Goal: Task Accomplishment & Management: Complete application form

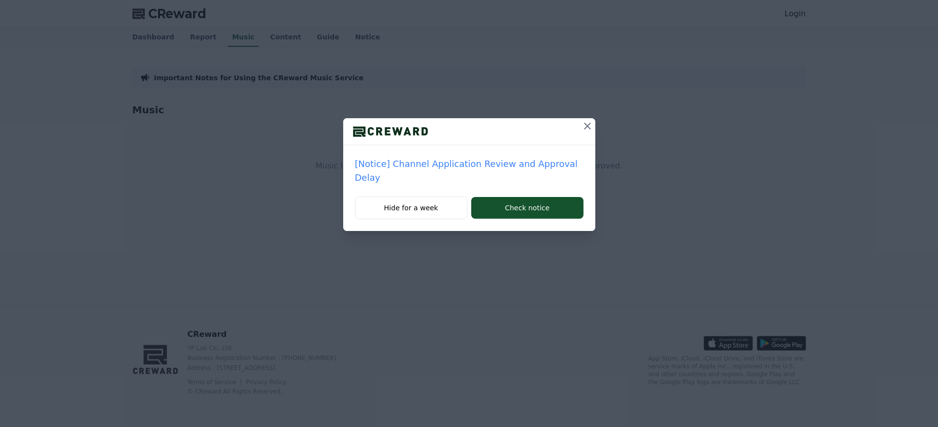
click at [315, 224] on div "[Notice] Channel Application Review and Approval Delay Hide for a week Check no…" at bounding box center [469, 123] width 938 height 247
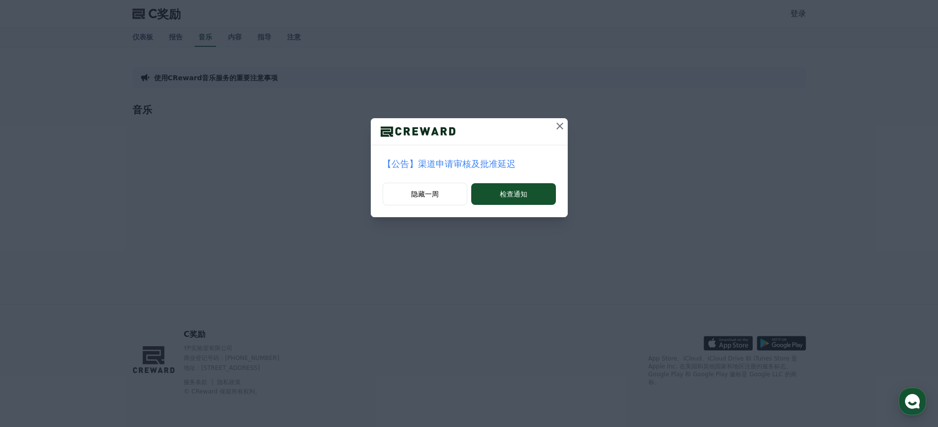
drag, startPoint x: 558, startPoint y: 123, endPoint x: 441, endPoint y: 121, distance: 116.7
click at [558, 123] on icon at bounding box center [560, 126] width 12 height 12
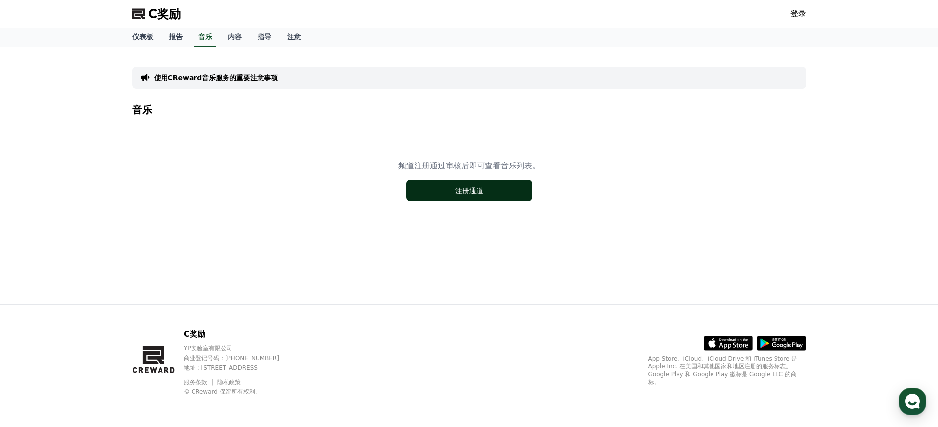
click at [464, 191] on font "注册通道" at bounding box center [469, 191] width 28 height 8
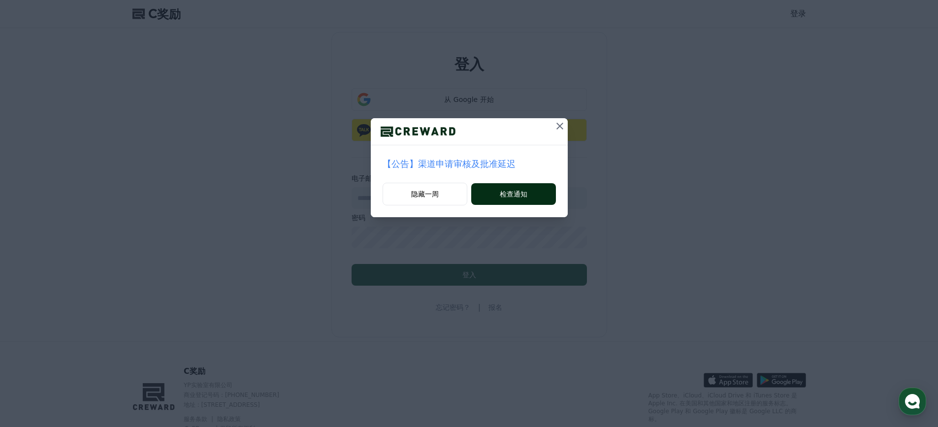
click at [494, 191] on button "检查通知" at bounding box center [513, 194] width 84 height 22
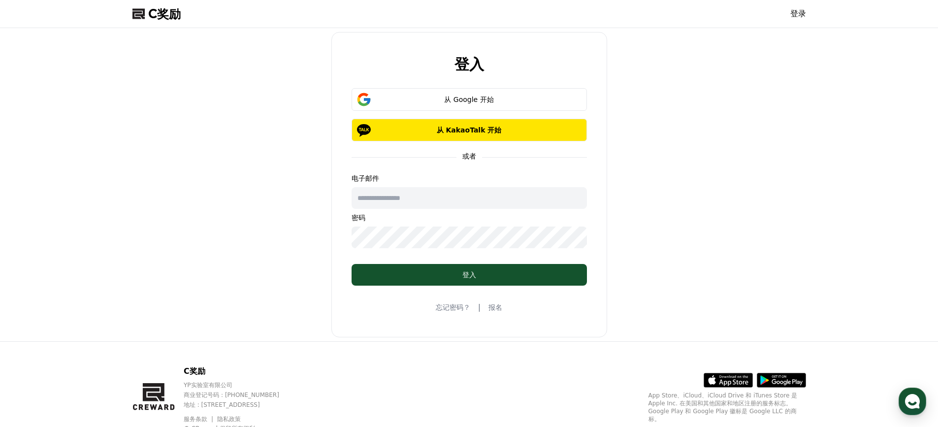
click at [410, 212] on div "电子邮件 密码" at bounding box center [468, 210] width 235 height 75
click at [425, 200] on input "text" at bounding box center [468, 198] width 235 height 22
click at [403, 192] on input "text" at bounding box center [468, 198] width 235 height 22
type input "*"
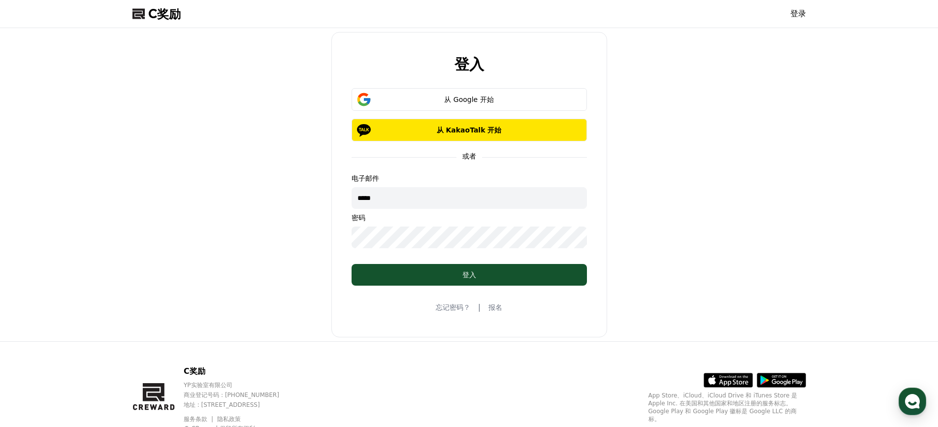
type input "*****"
click at [497, 307] on font "报名" at bounding box center [495, 307] width 14 height 8
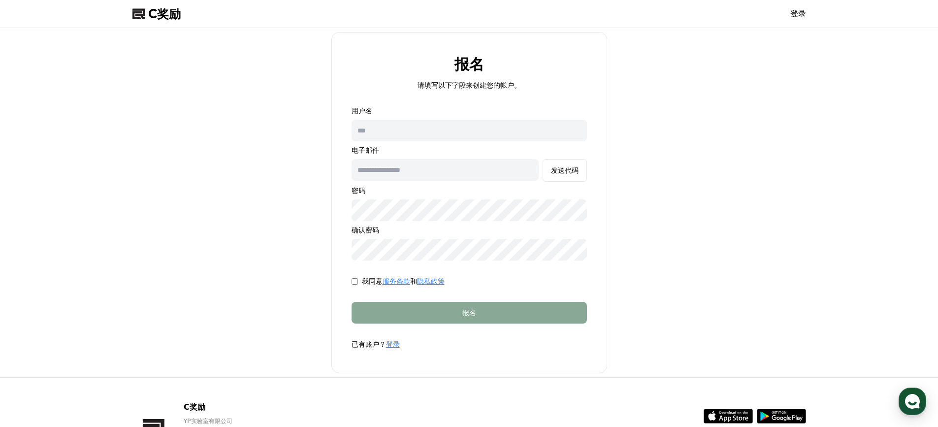
click at [444, 138] on input "text" at bounding box center [468, 131] width 235 height 22
type input "*"
type input "********"
type input "*"
type input "**********"
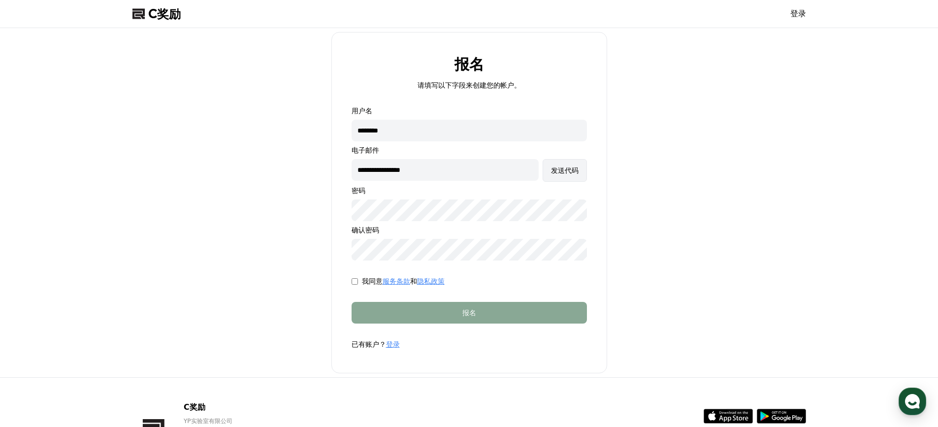
click at [555, 174] on font "发送代码" at bounding box center [565, 170] width 28 height 8
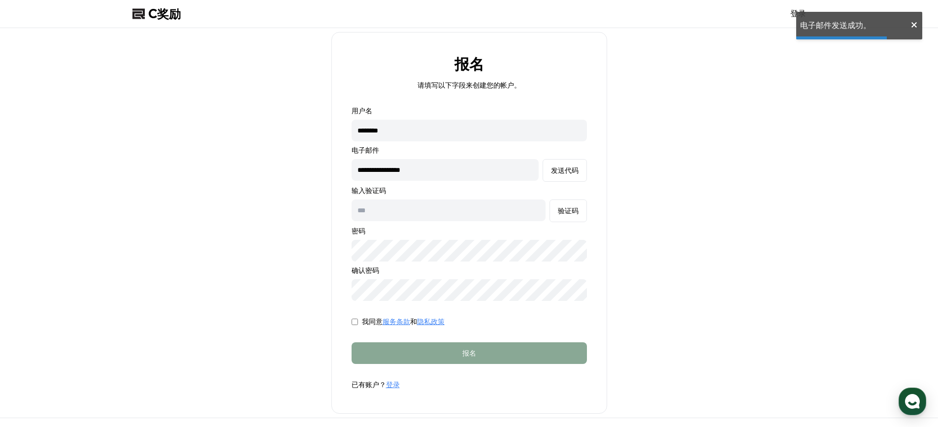
click at [419, 214] on input "text" at bounding box center [448, 210] width 194 height 22
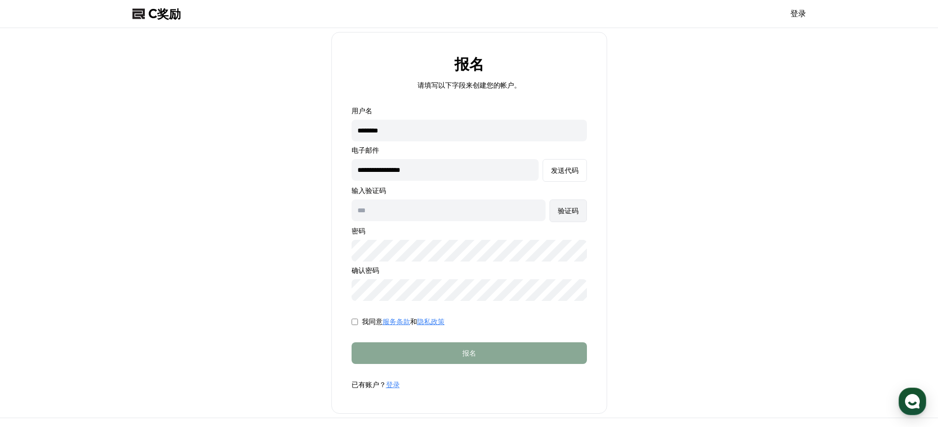
click at [554, 209] on button "验证码" at bounding box center [567, 210] width 37 height 23
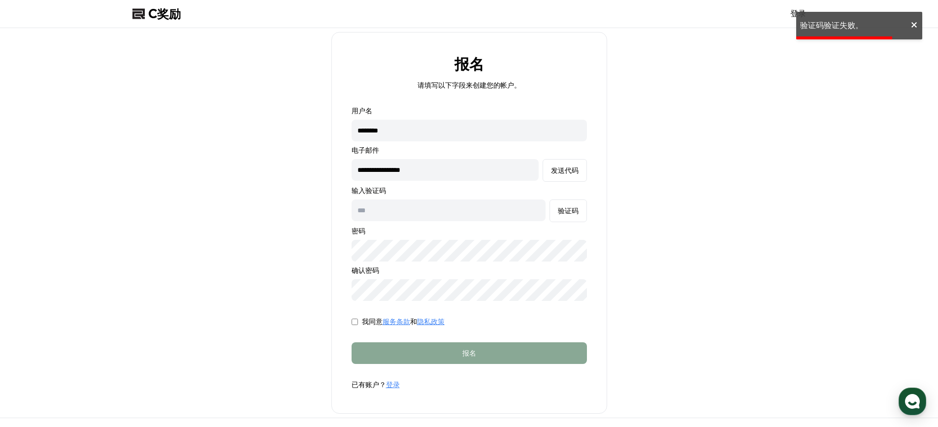
click at [487, 212] on input "text" at bounding box center [448, 210] width 194 height 22
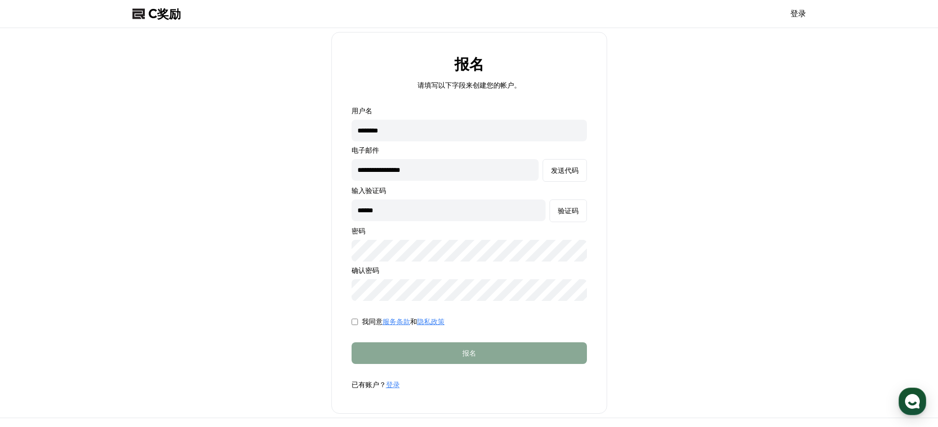
click at [450, 237] on div "**********" at bounding box center [468, 203] width 235 height 195
click at [498, 172] on input "**********" at bounding box center [444, 170] width 187 height 22
click at [509, 174] on input "**********" at bounding box center [444, 170] width 187 height 22
click at [438, 135] on input "********" at bounding box center [468, 131] width 235 height 22
drag, startPoint x: 477, startPoint y: 134, endPoint x: 281, endPoint y: 132, distance: 196.4
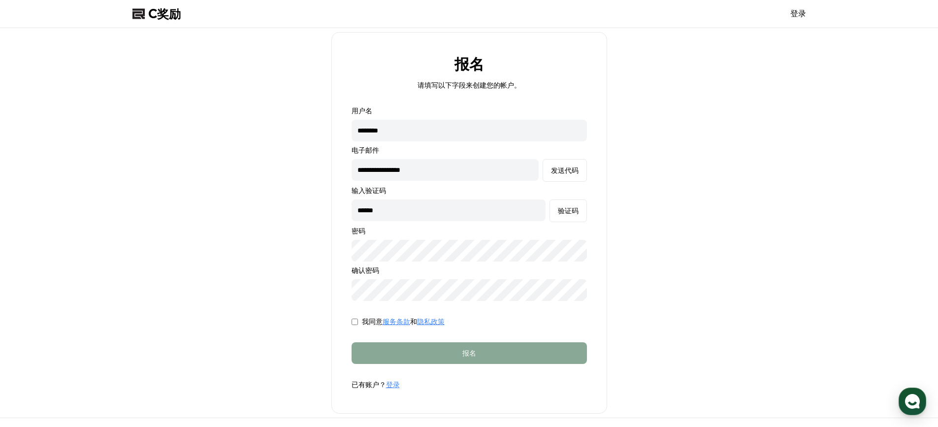
click at [283, 132] on div "**********" at bounding box center [468, 222] width 681 height 381
click at [472, 140] on input "********" at bounding box center [468, 131] width 235 height 22
click at [515, 223] on div "**********" at bounding box center [468, 203] width 235 height 195
click at [559, 212] on font "验证码" at bounding box center [568, 211] width 21 height 8
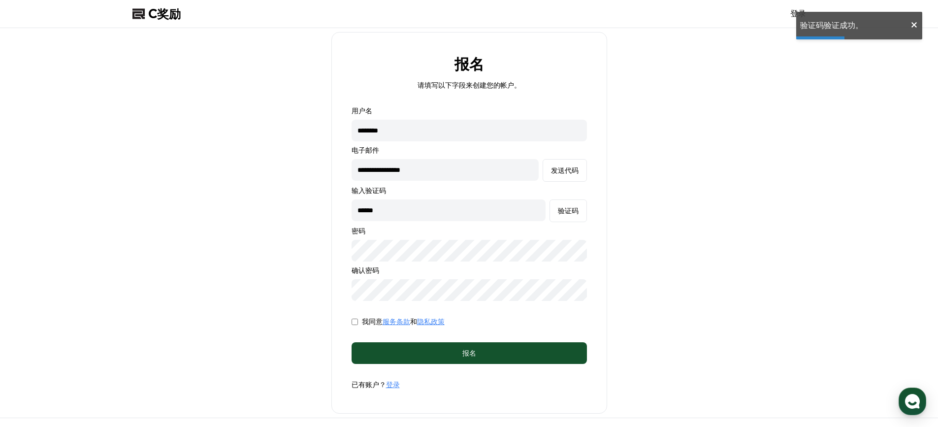
click at [484, 208] on input "******" at bounding box center [448, 210] width 194 height 22
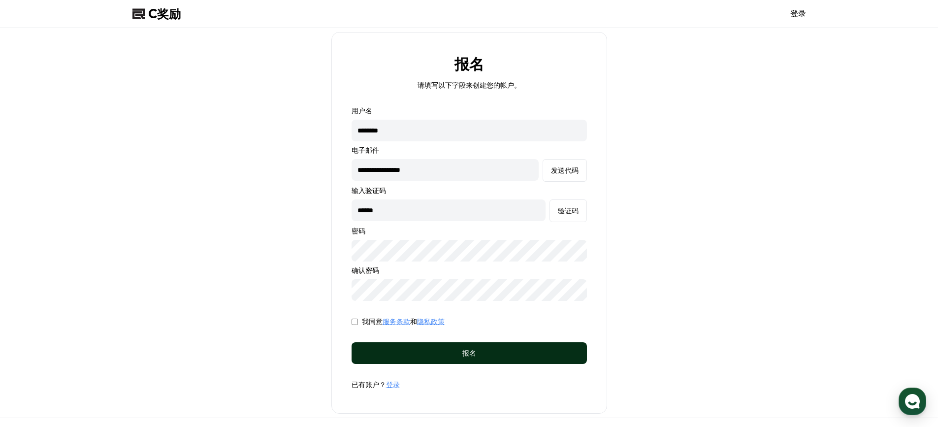
click at [441, 352] on div "报名" at bounding box center [469, 353] width 196 height 10
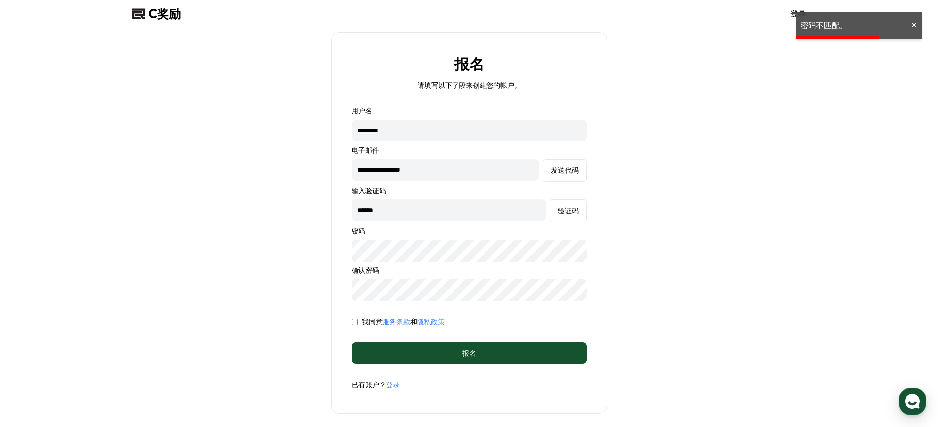
click at [280, 239] on div "**********" at bounding box center [468, 222] width 681 height 381
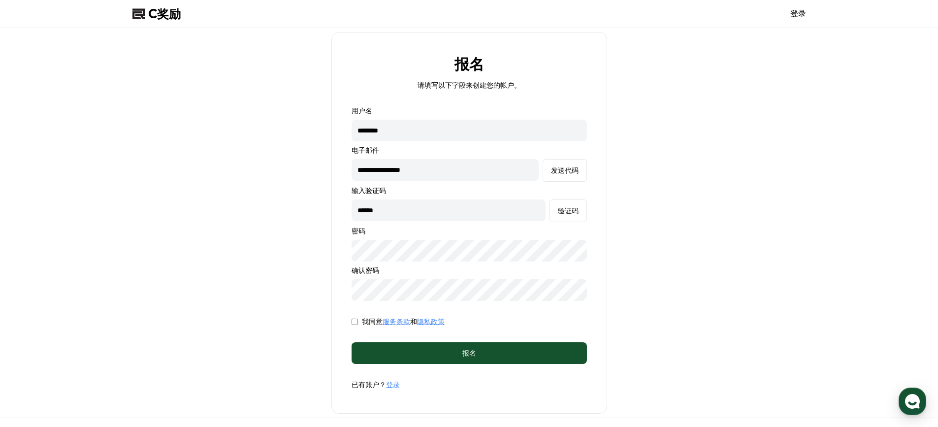
click at [542, 159] on button "发送代码" at bounding box center [564, 170] width 44 height 23
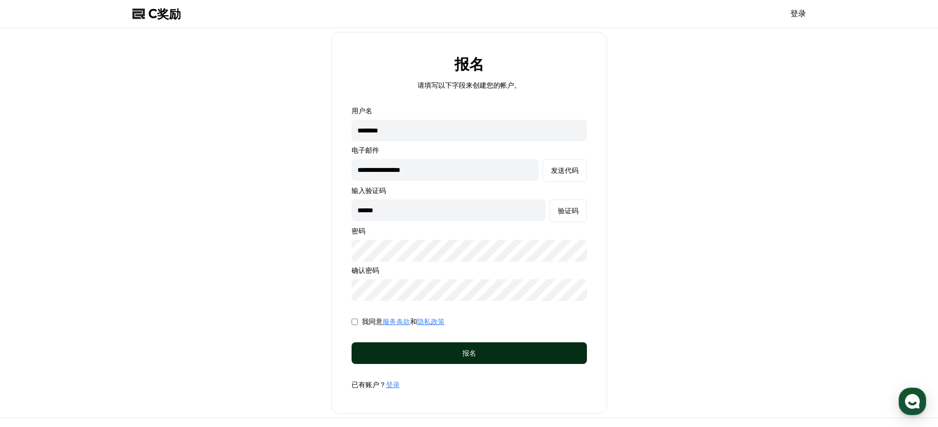
click at [409, 356] on div "报名" at bounding box center [469, 353] width 196 height 10
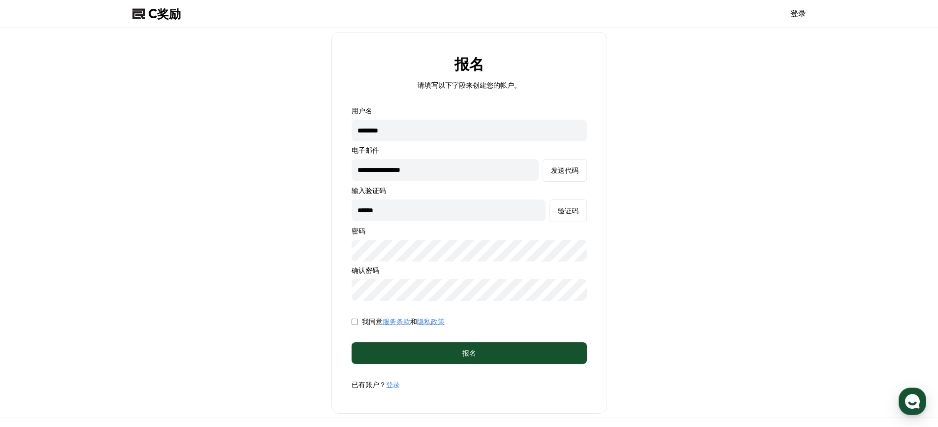
click at [430, 238] on div "**********" at bounding box center [468, 203] width 235 height 195
click at [542, 159] on button "发送代码" at bounding box center [564, 170] width 44 height 23
click at [565, 173] on font "发送代码" at bounding box center [565, 170] width 28 height 8
click at [490, 210] on input "******" at bounding box center [448, 210] width 194 height 22
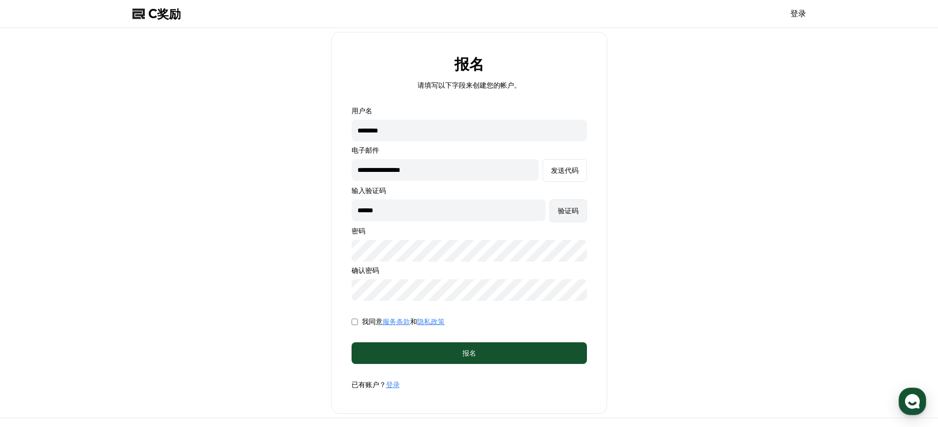
click at [565, 214] on font "验证码" at bounding box center [568, 211] width 21 height 8
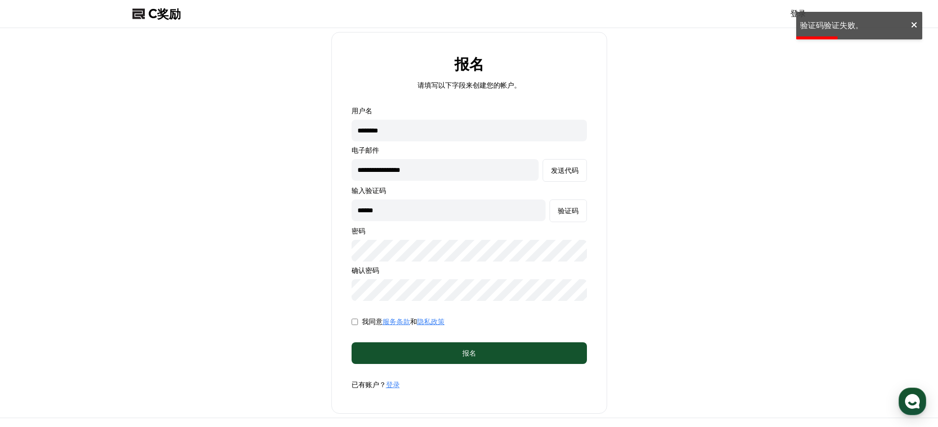
click at [476, 217] on input "******" at bounding box center [448, 210] width 194 height 22
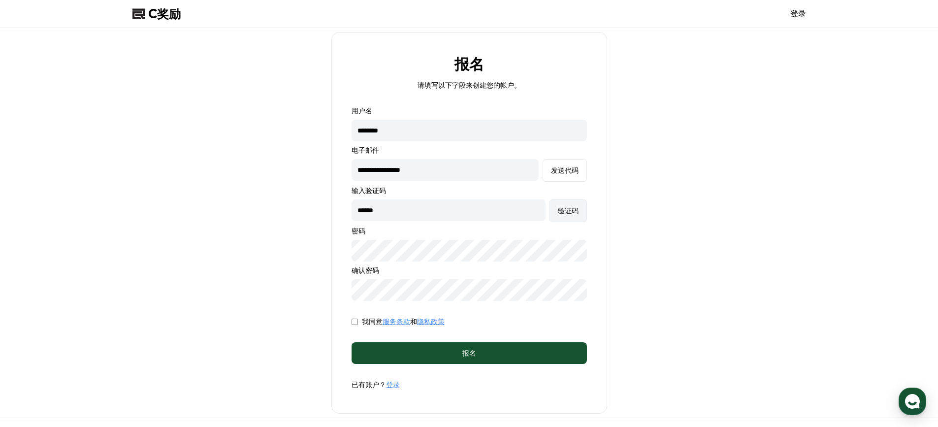
type input "******"
click at [559, 212] on font "验证码" at bounding box center [568, 211] width 21 height 8
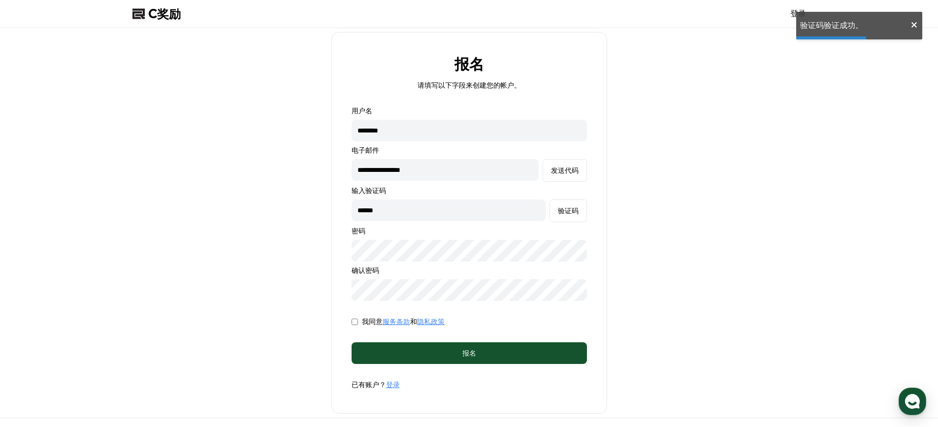
click at [486, 341] on form "**********" at bounding box center [469, 247] width 267 height 283
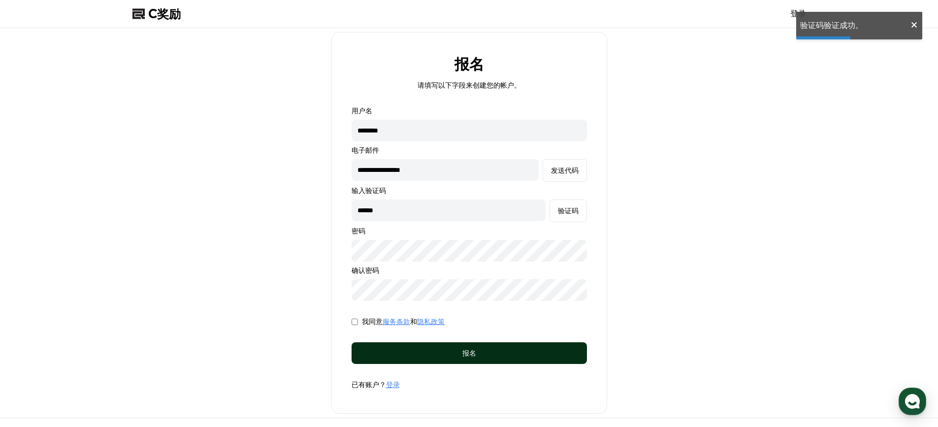
click at [482, 352] on div "报名" at bounding box center [469, 353] width 196 height 10
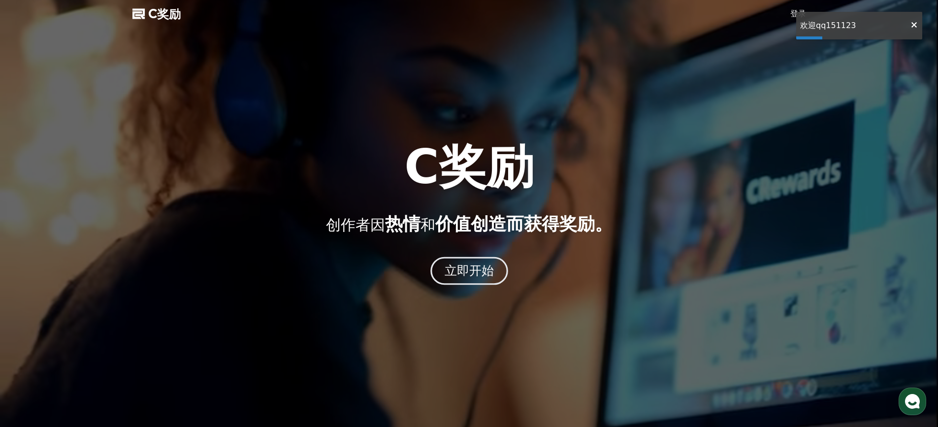
click at [484, 274] on font "立即开始" at bounding box center [469, 270] width 50 height 14
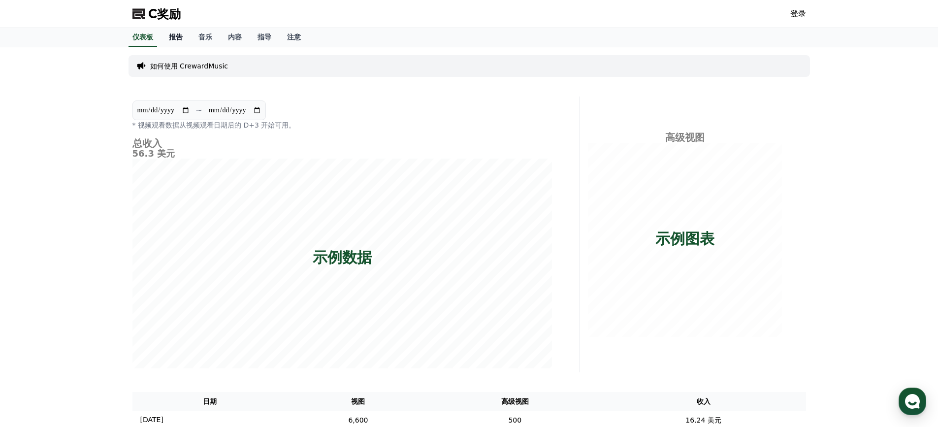
click at [178, 37] on font "报告" at bounding box center [176, 37] width 14 height 8
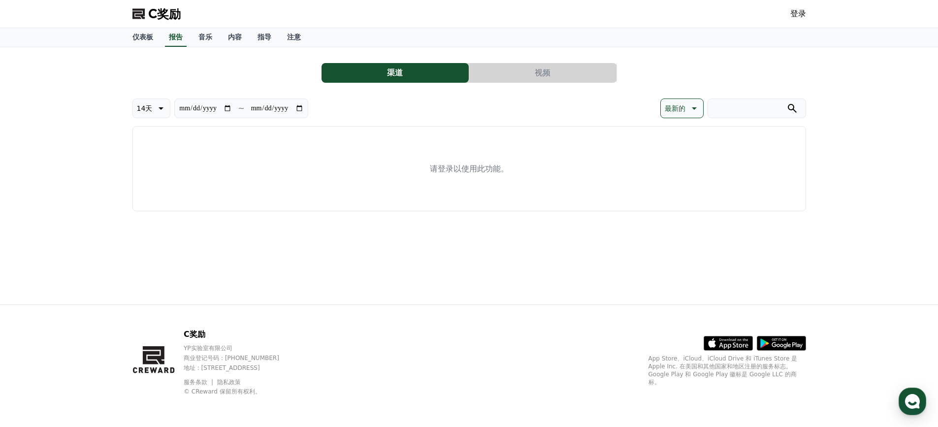
click at [202, 80] on div "渠道 视频" at bounding box center [468, 73] width 673 height 20
click at [191, 35] on link "音乐" at bounding box center [205, 37] width 30 height 19
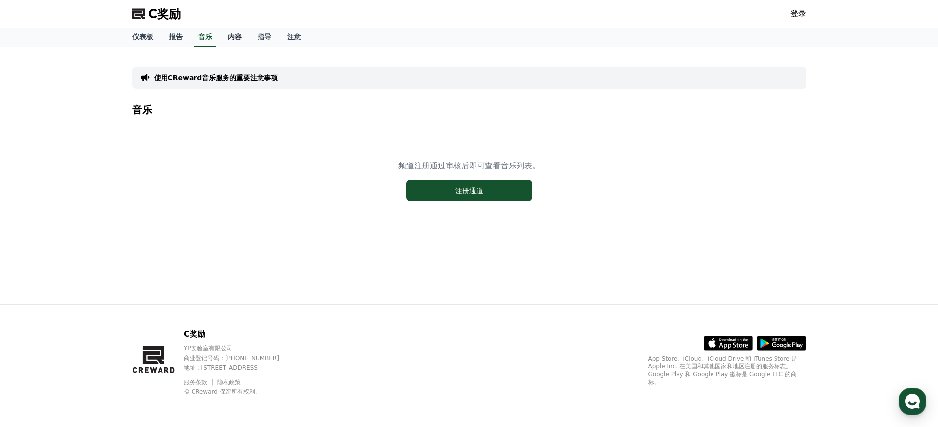
click at [229, 40] on font "内容" at bounding box center [235, 37] width 14 height 8
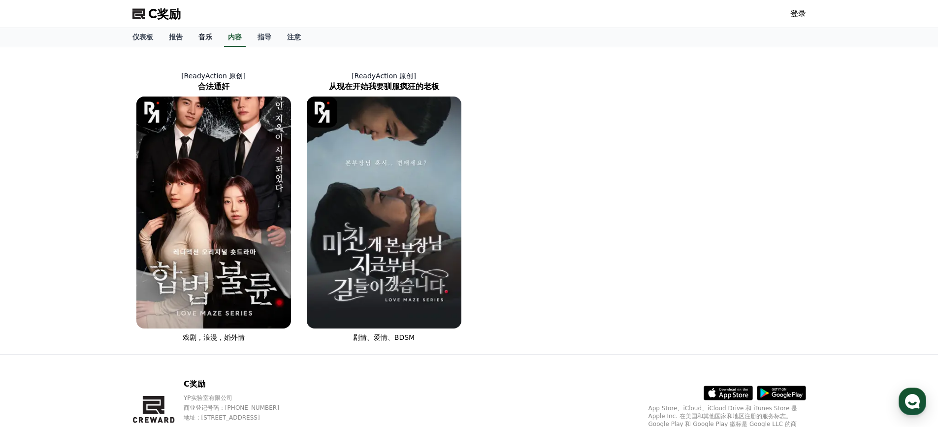
click at [198, 39] on font "音乐" at bounding box center [205, 37] width 14 height 8
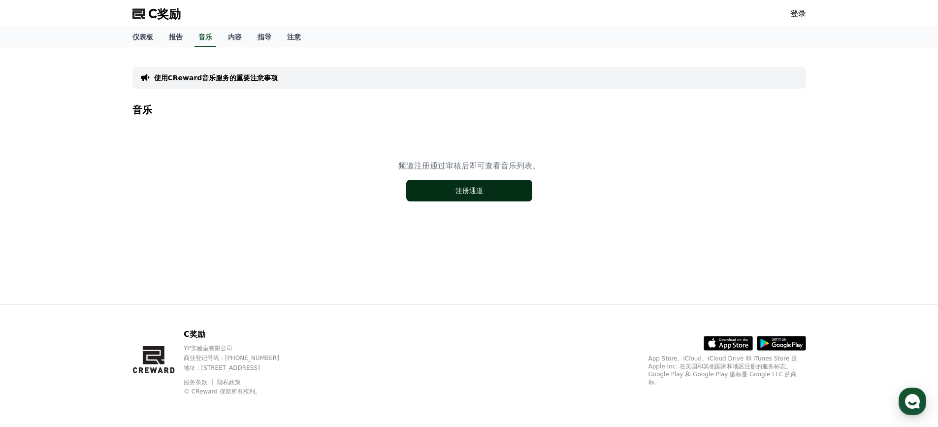
click at [492, 189] on button "注册通道" at bounding box center [469, 191] width 126 height 22
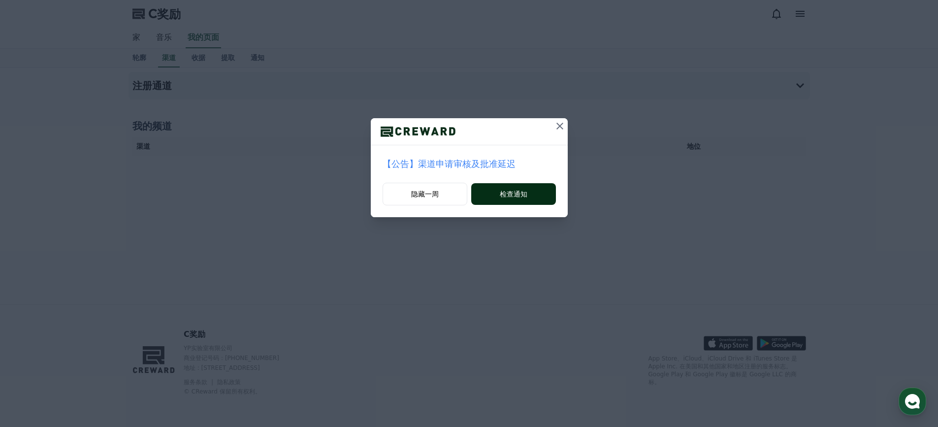
click at [498, 192] on button "检查通知" at bounding box center [513, 194] width 84 height 22
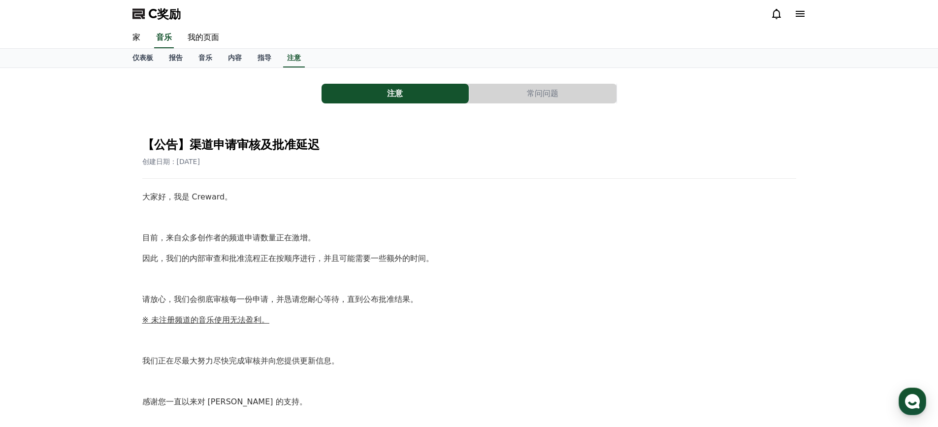
click at [550, 85] on button "常问问题" at bounding box center [542, 94] width 147 height 20
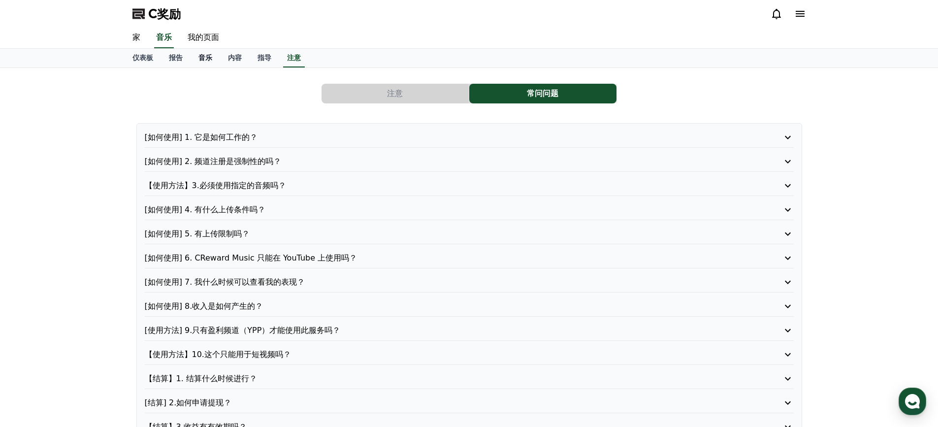
click at [212, 60] on link "音乐" at bounding box center [205, 58] width 30 height 19
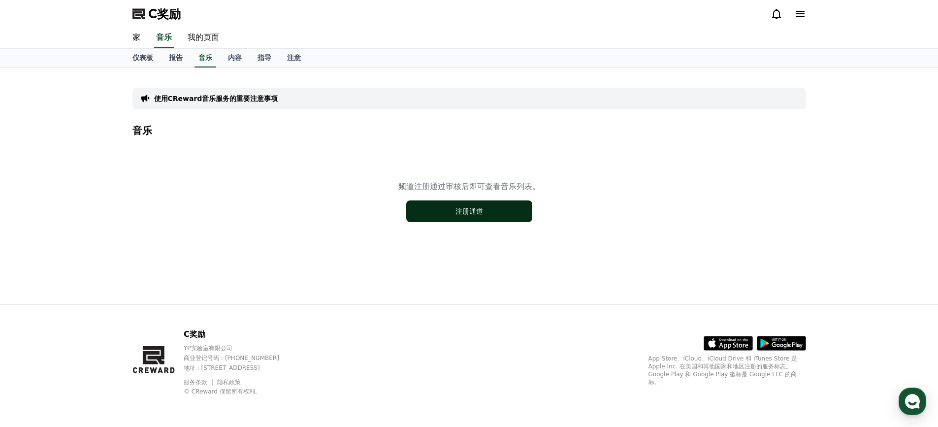
click at [473, 210] on font "注册通道" at bounding box center [469, 211] width 28 height 8
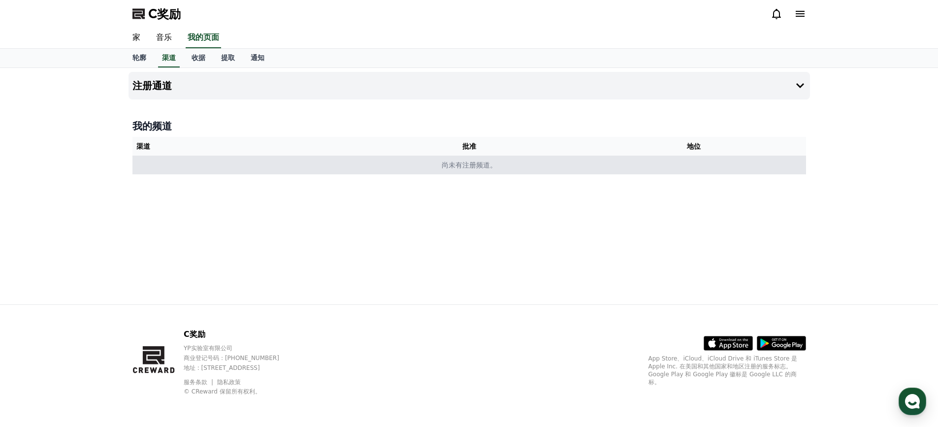
click at [523, 170] on td "尚未有注册频道。" at bounding box center [468, 165] width 673 height 19
click at [444, 169] on font "尚未有注册频道。" at bounding box center [468, 165] width 55 height 8
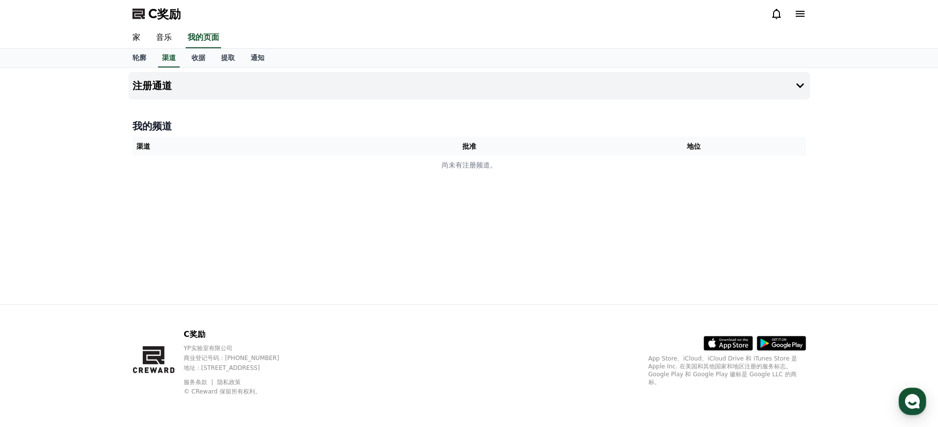
click at [263, 134] on div "我的频道 渠道 批准 地位 尚未有注册频道。" at bounding box center [468, 146] width 681 height 63
click at [168, 40] on font "音乐" at bounding box center [164, 36] width 16 height 9
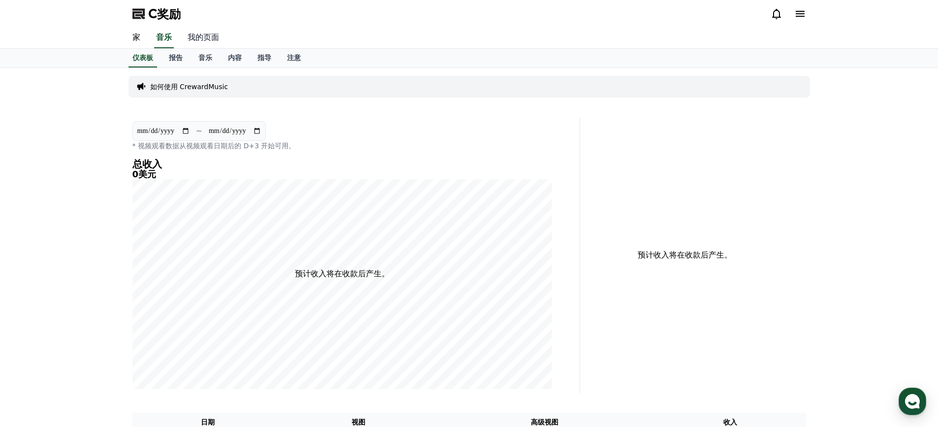
click at [202, 39] on font "我的页面" at bounding box center [203, 36] width 31 height 9
select select "**********"
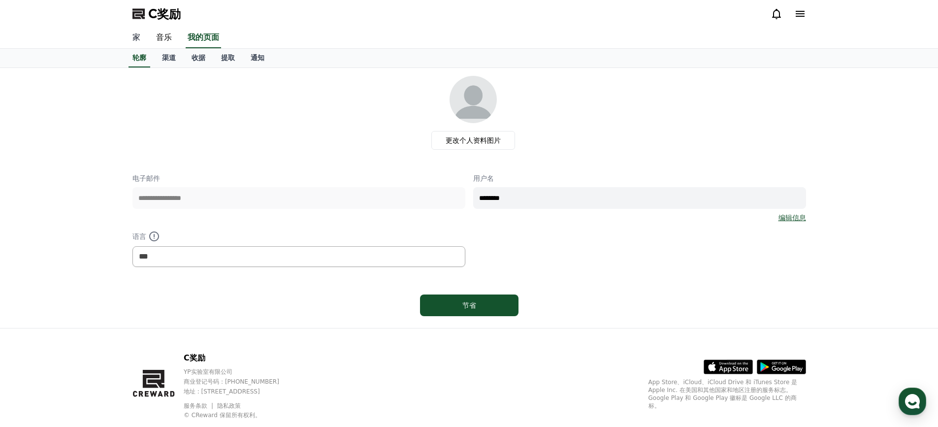
click at [139, 39] on font "家" at bounding box center [136, 36] width 8 height 9
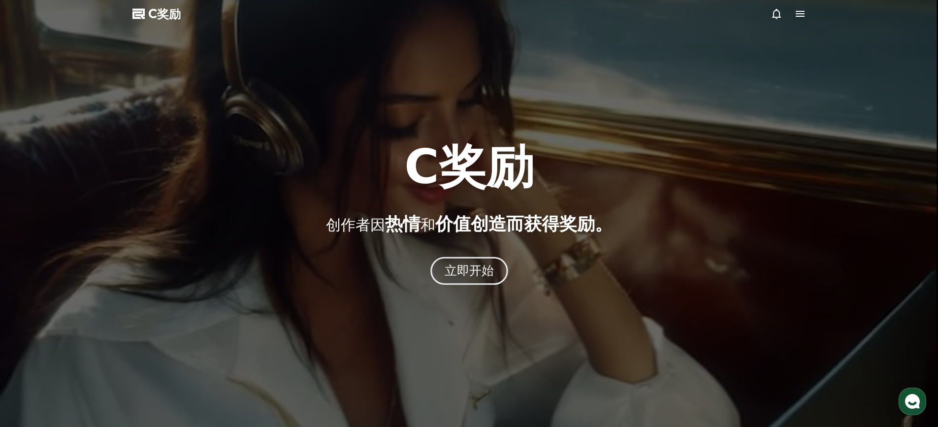
click at [491, 283] on button "立即开始" at bounding box center [469, 270] width 78 height 28
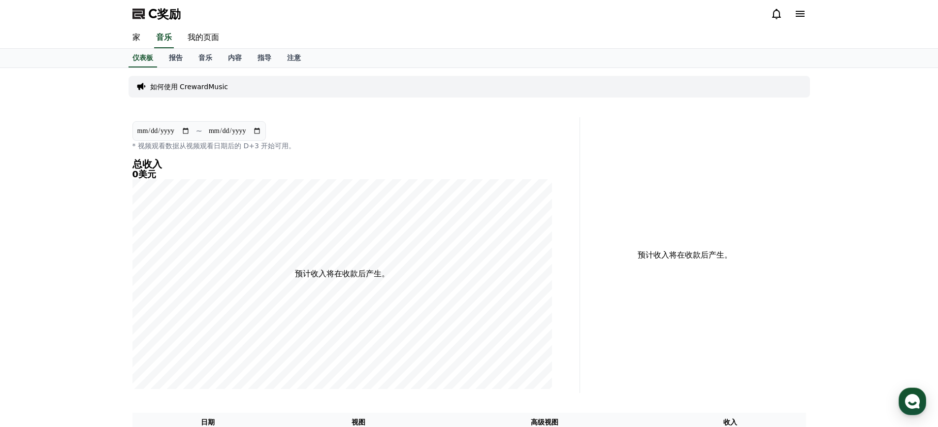
click at [239, 41] on div "家 音乐 我的页面" at bounding box center [469, 38] width 689 height 21
click at [205, 62] on font "音乐" at bounding box center [205, 58] width 14 height 8
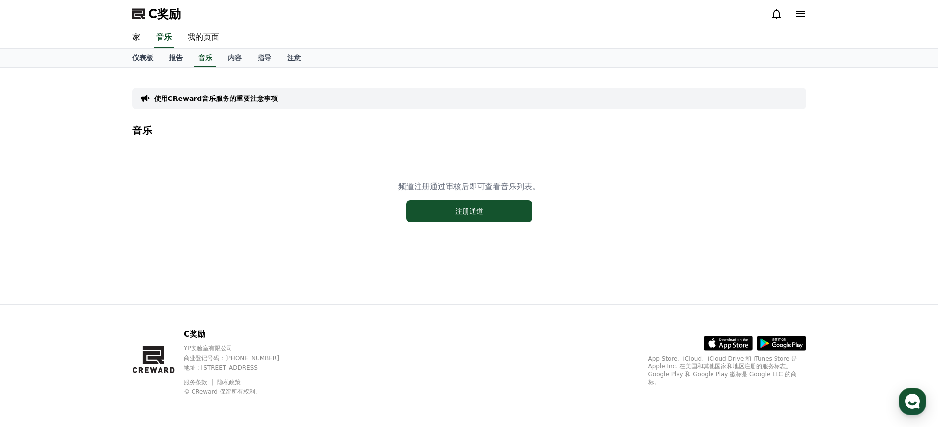
click at [457, 226] on div "频道注册通过审核后即可查看音乐列表。 注册通道" at bounding box center [468, 201] width 673 height 123
click at [466, 217] on button "注册通道" at bounding box center [469, 211] width 126 height 22
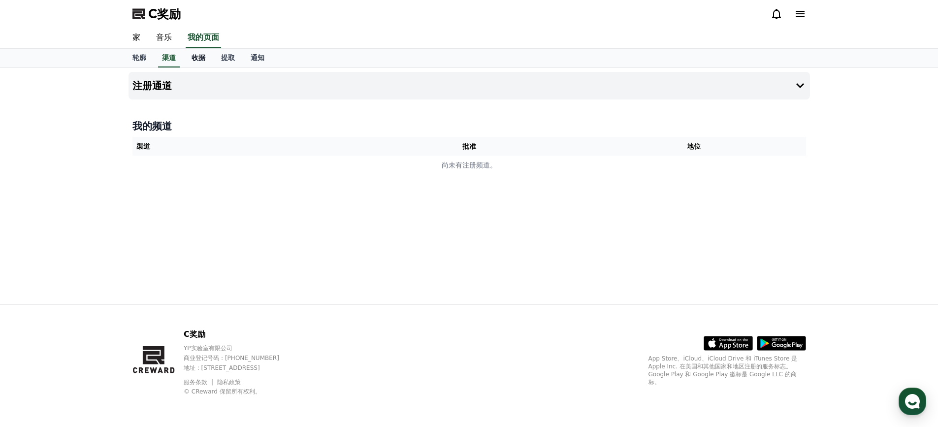
click at [208, 57] on link "收据" at bounding box center [199, 58] width 30 height 19
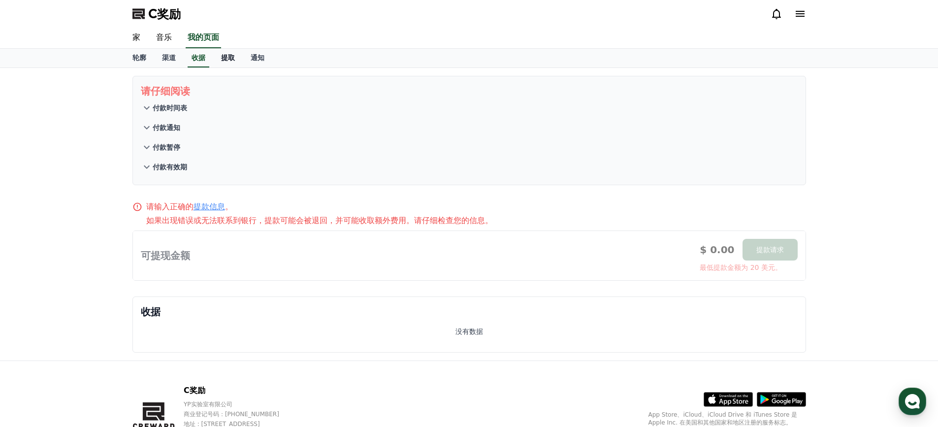
click at [233, 59] on font "提取" at bounding box center [228, 58] width 14 height 8
select select
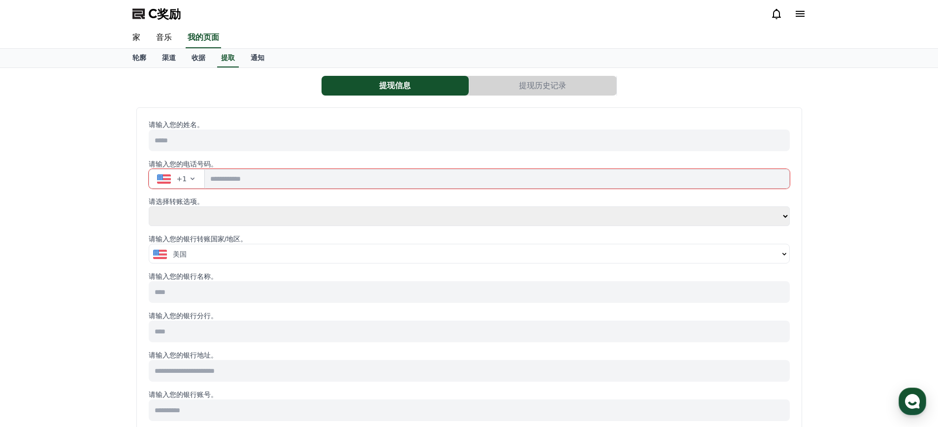
click at [191, 174] on button "+1" at bounding box center [177, 179] width 57 height 20
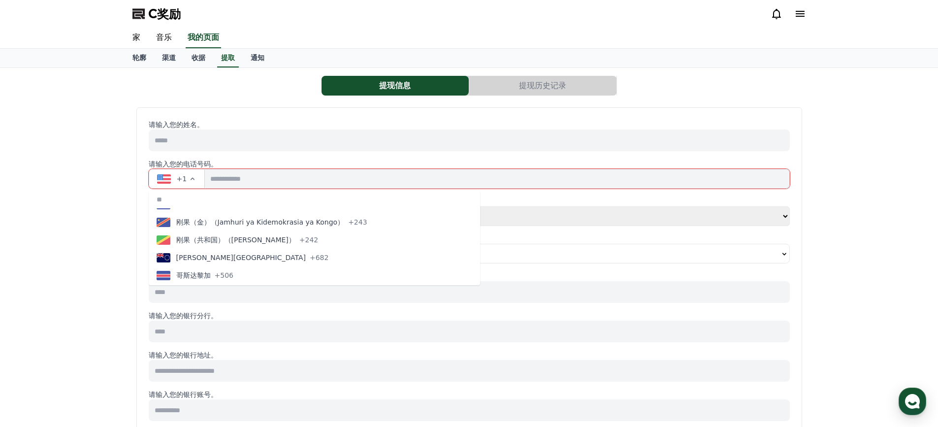
scroll to position [783, 0]
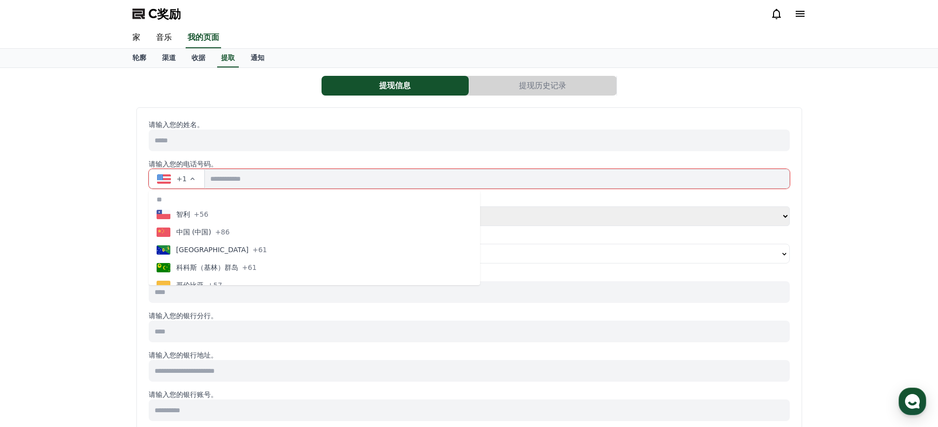
click at [211, 229] on div "中国 (中国) +86" at bounding box center [193, 232] width 73 height 10
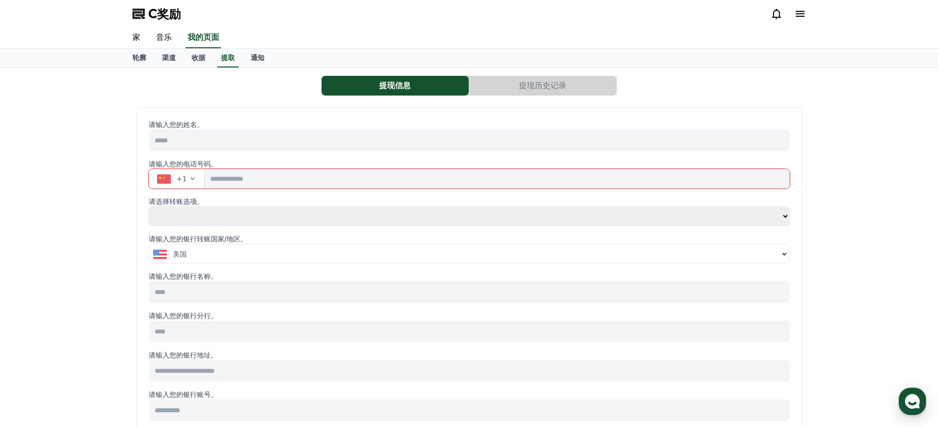
click at [253, 177] on input "tel" at bounding box center [497, 179] width 584 height 20
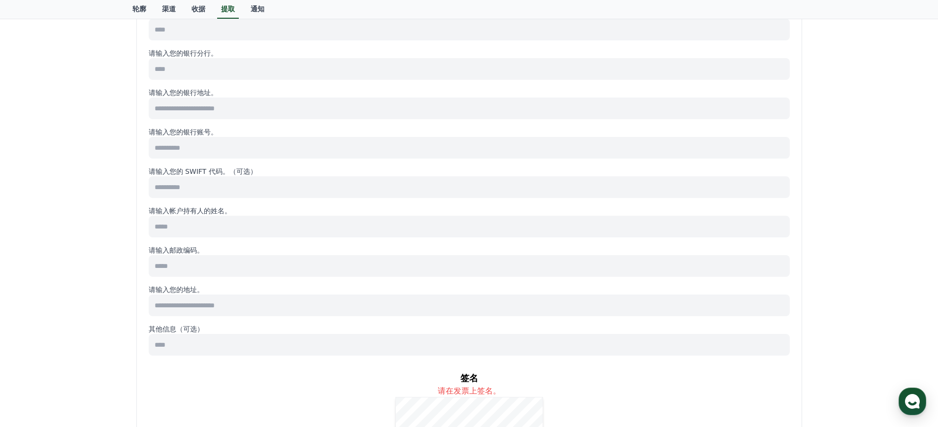
scroll to position [207, 0]
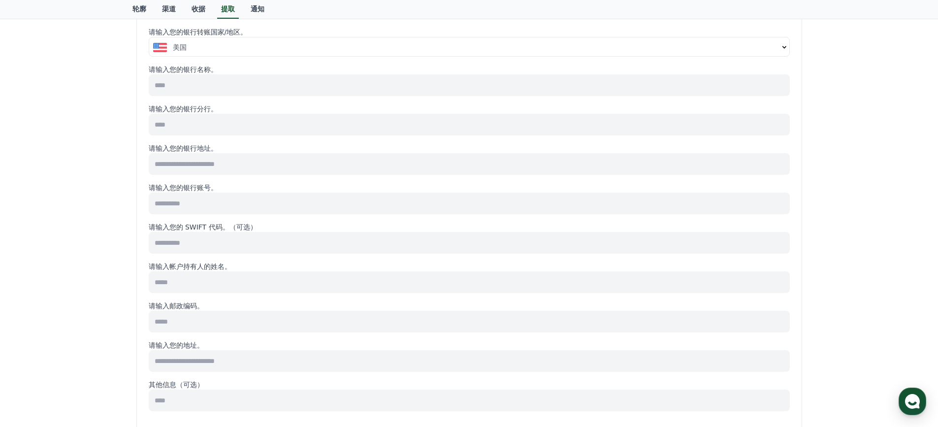
click at [235, 242] on input at bounding box center [469, 243] width 641 height 22
click at [263, 207] on input at bounding box center [469, 203] width 641 height 22
click at [204, 284] on input at bounding box center [469, 282] width 641 height 22
click at [185, 322] on input at bounding box center [469, 322] width 641 height 22
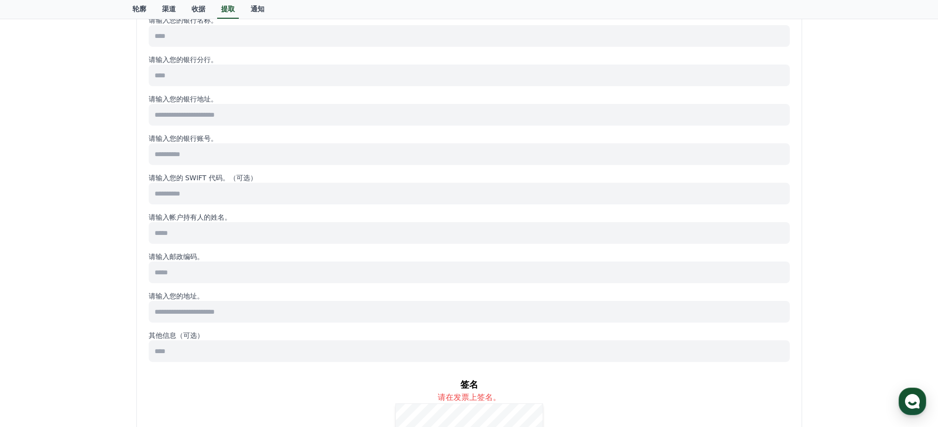
click at [202, 266] on input at bounding box center [469, 272] width 641 height 22
click at [216, 310] on input at bounding box center [469, 312] width 641 height 22
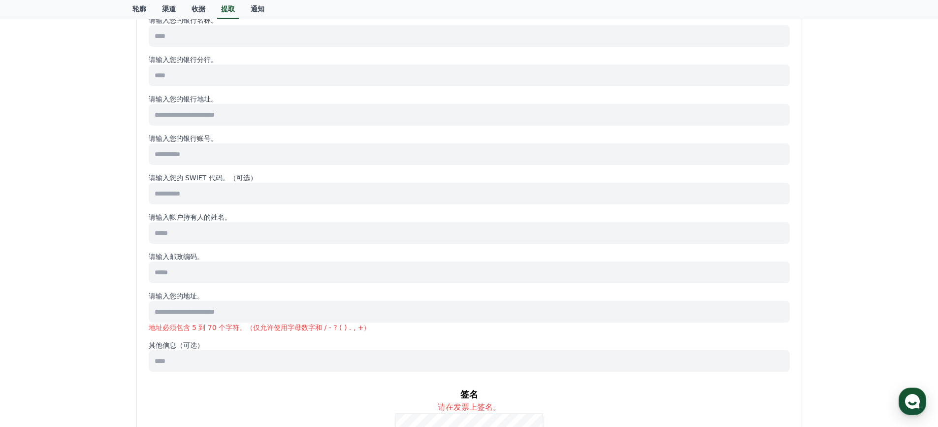
click at [208, 354] on input at bounding box center [469, 361] width 641 height 22
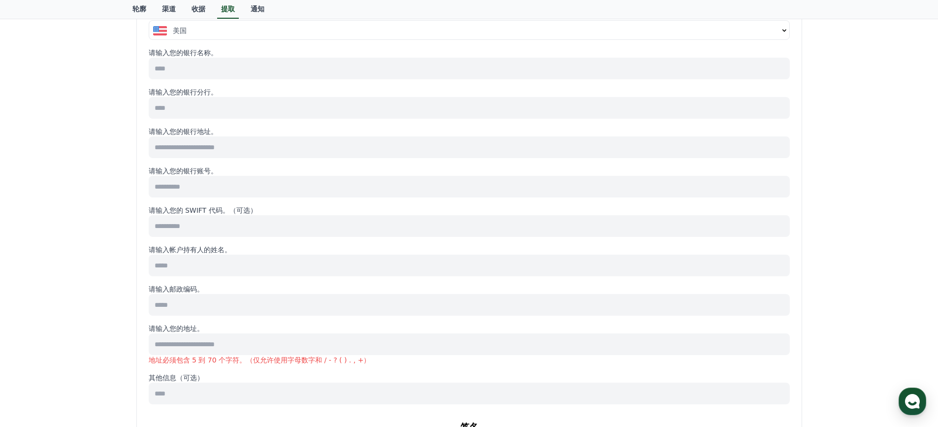
scroll to position [207, 0]
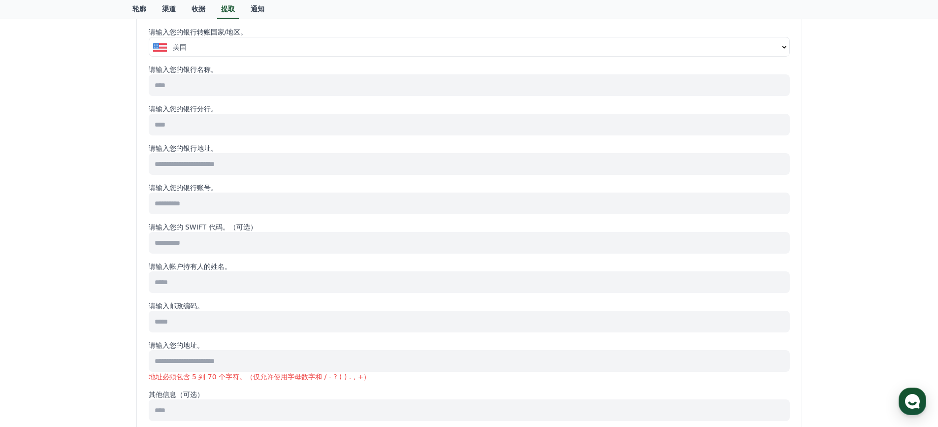
click at [235, 203] on input at bounding box center [469, 203] width 641 height 22
click at [263, 159] on input at bounding box center [469, 164] width 641 height 22
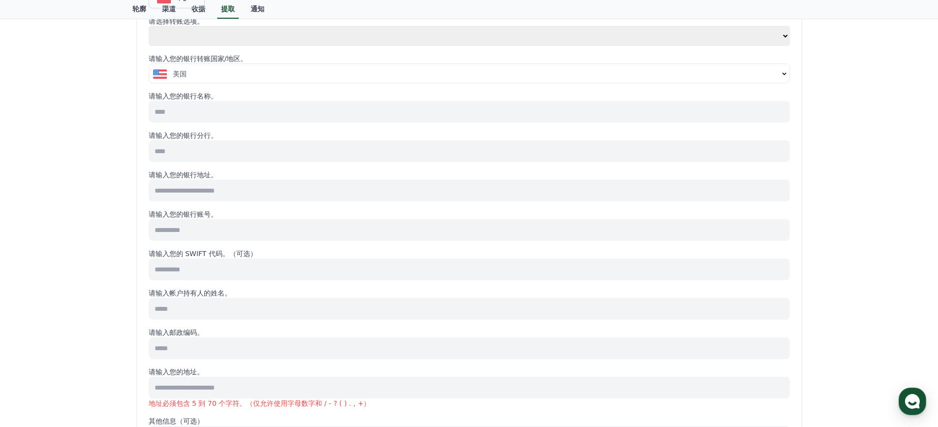
scroll to position [157, 0]
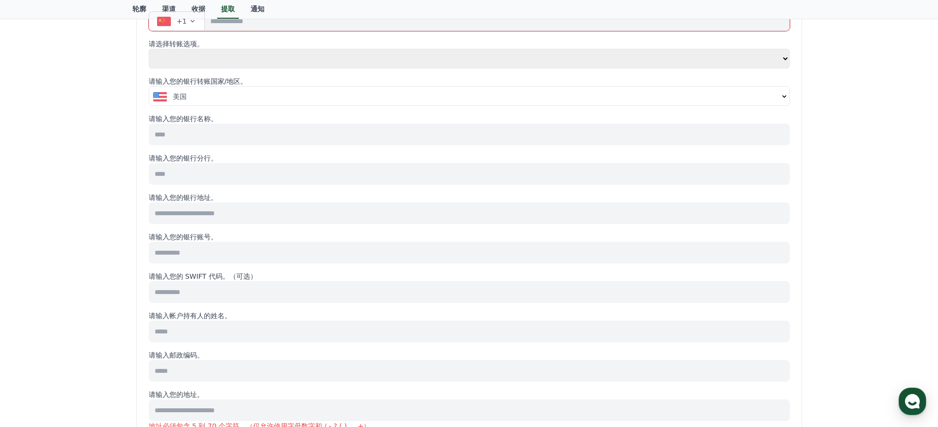
click at [251, 175] on input at bounding box center [469, 174] width 641 height 22
click at [251, 130] on input at bounding box center [469, 135] width 641 height 22
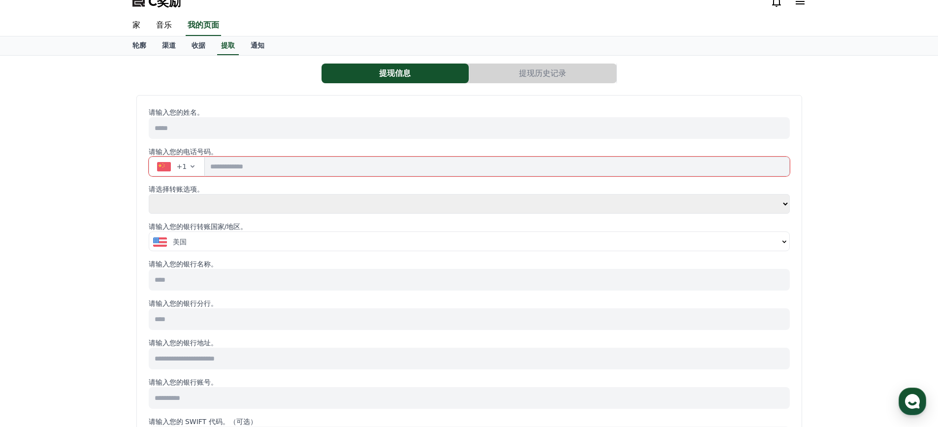
scroll to position [10, 0]
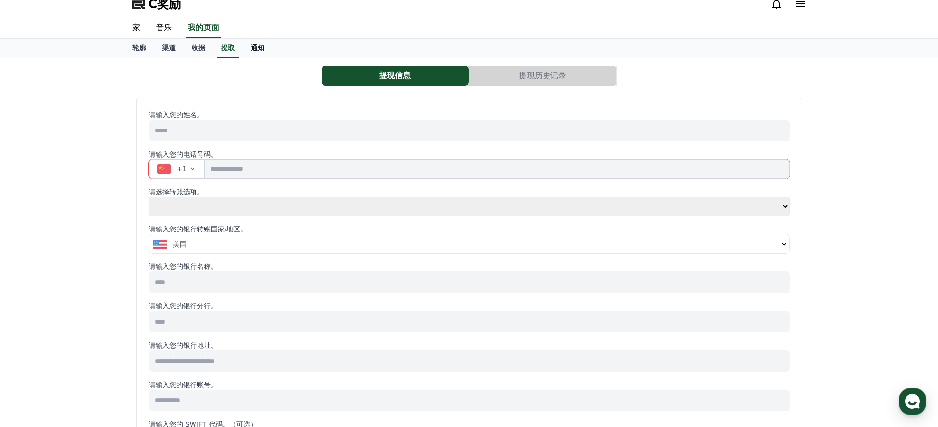
click at [254, 52] on font "通知" at bounding box center [258, 48] width 14 height 8
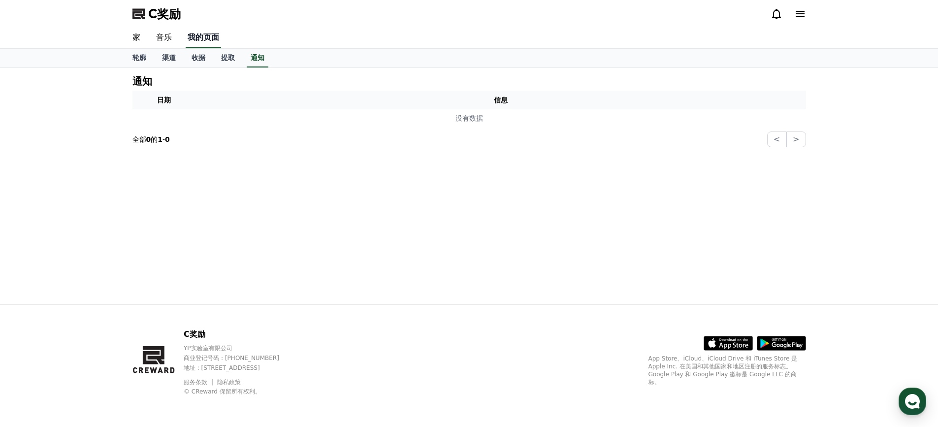
click at [215, 47] on link "我的页面" at bounding box center [203, 38] width 35 height 21
select select "**********"
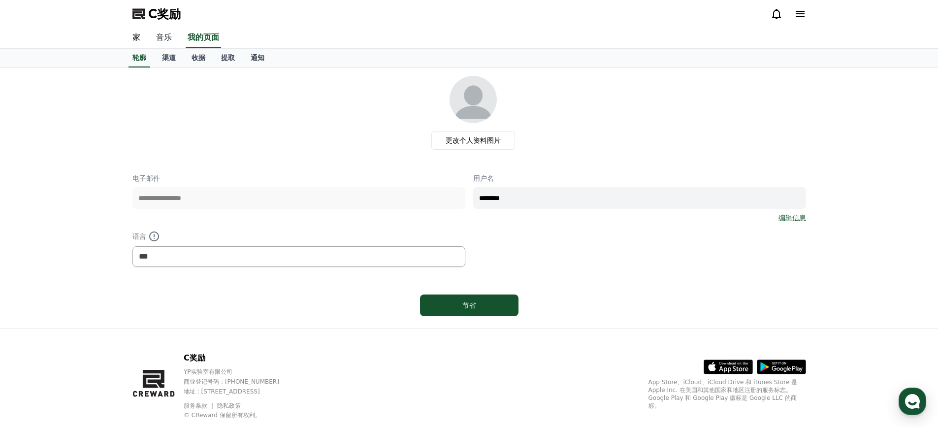
click at [166, 36] on font "音乐" at bounding box center [164, 36] width 16 height 9
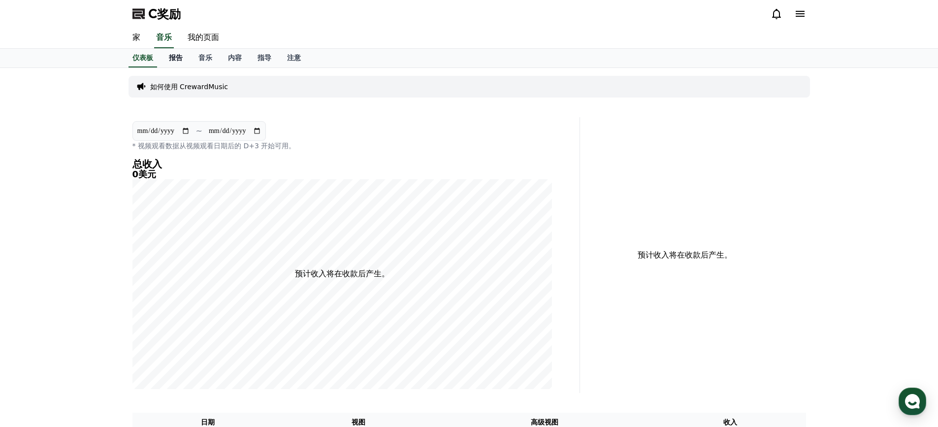
click at [172, 55] on font "报告" at bounding box center [176, 58] width 14 height 8
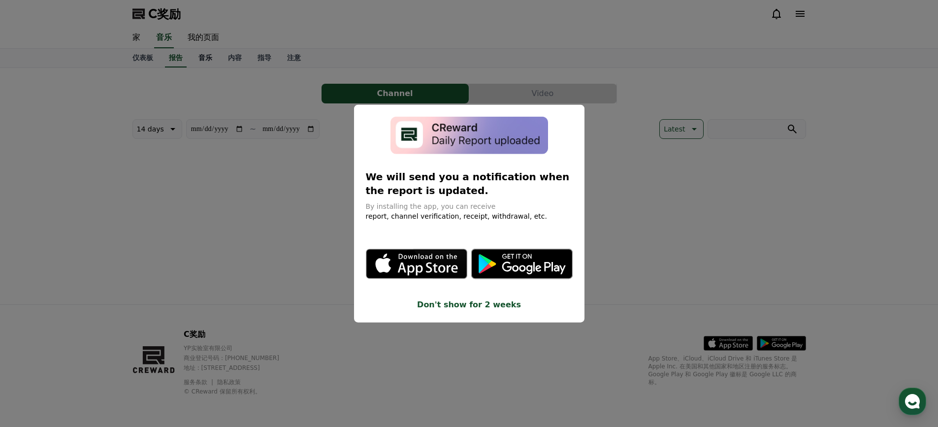
click at [209, 54] on button "close modal" at bounding box center [469, 213] width 938 height 427
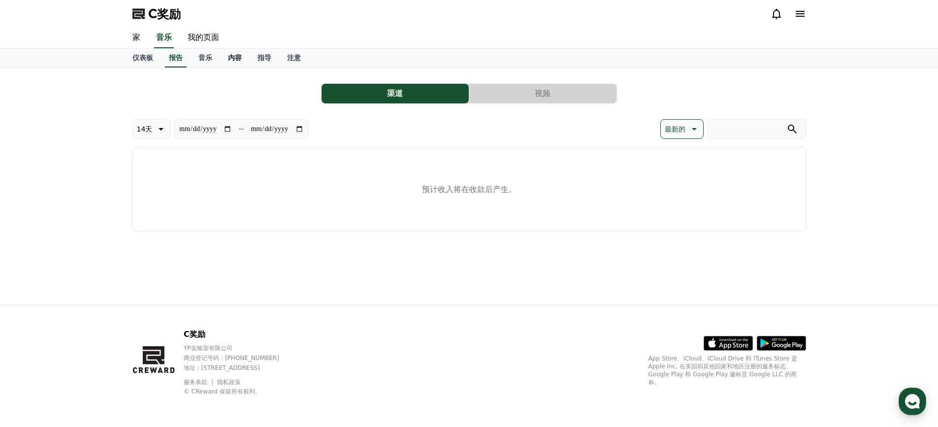
click at [240, 53] on link "内容" at bounding box center [235, 58] width 30 height 19
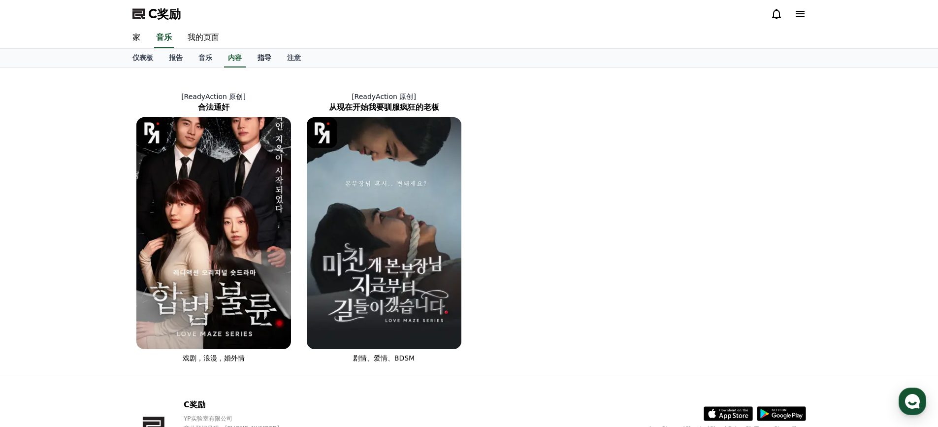
click at [264, 54] on font "指导" at bounding box center [264, 58] width 14 height 8
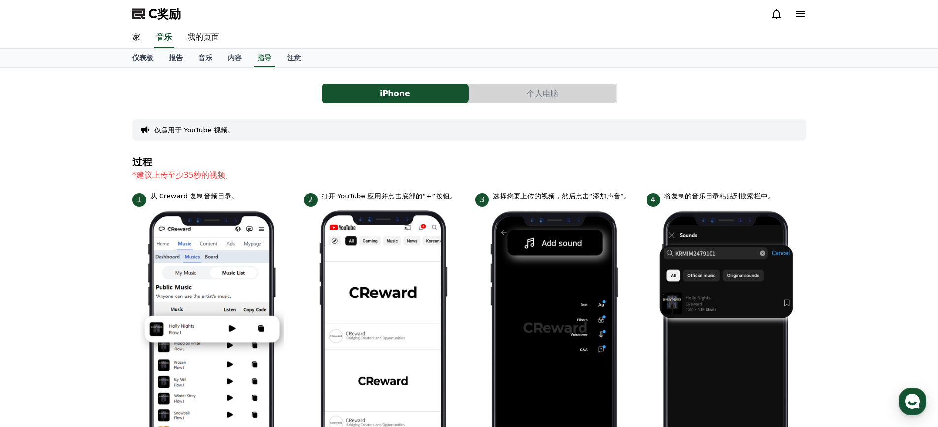
click at [493, 98] on button "个人电脑" at bounding box center [542, 94] width 147 height 20
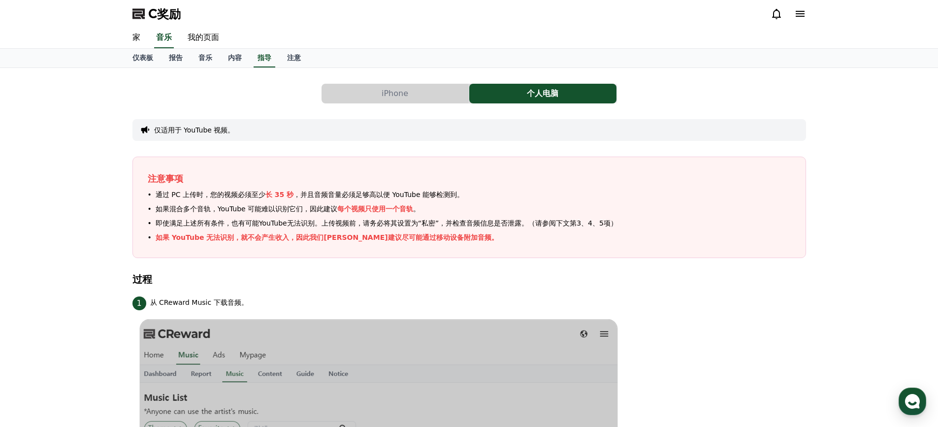
click at [371, 87] on button "iPhone" at bounding box center [394, 94] width 147 height 20
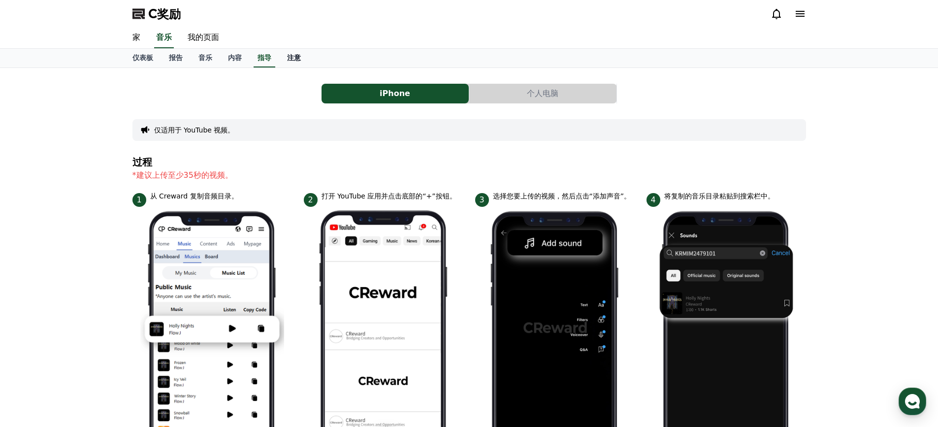
click at [295, 60] on font "注意" at bounding box center [294, 58] width 14 height 8
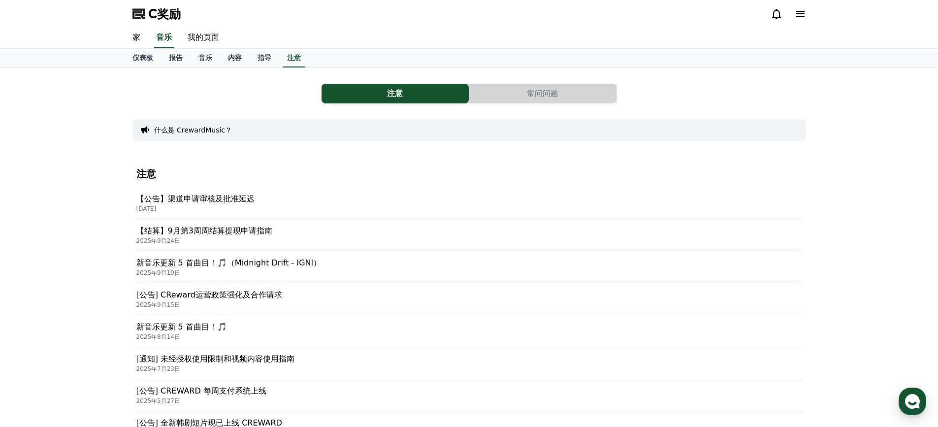
click at [245, 63] on link "内容" at bounding box center [235, 58] width 30 height 19
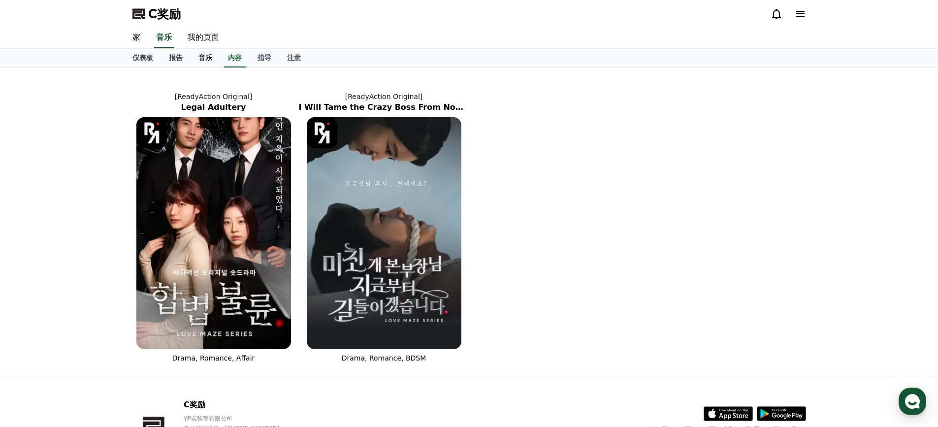
click at [203, 61] on font "音乐" at bounding box center [205, 58] width 14 height 8
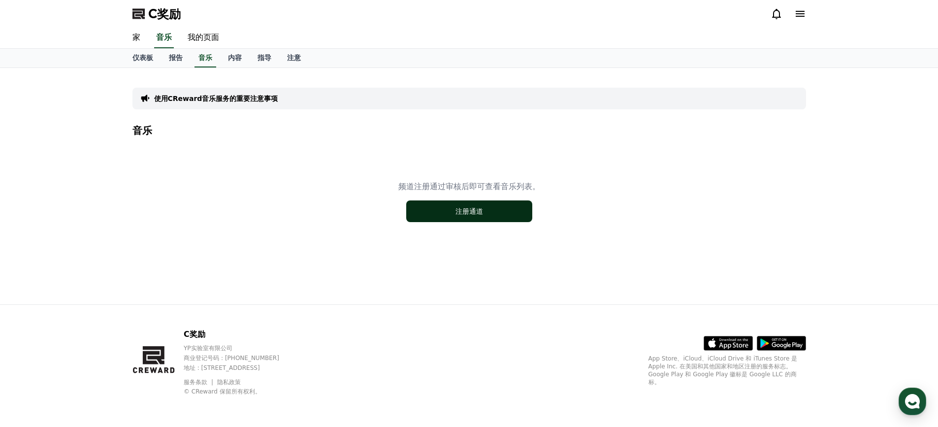
click at [466, 211] on font "注册通道" at bounding box center [469, 211] width 28 height 8
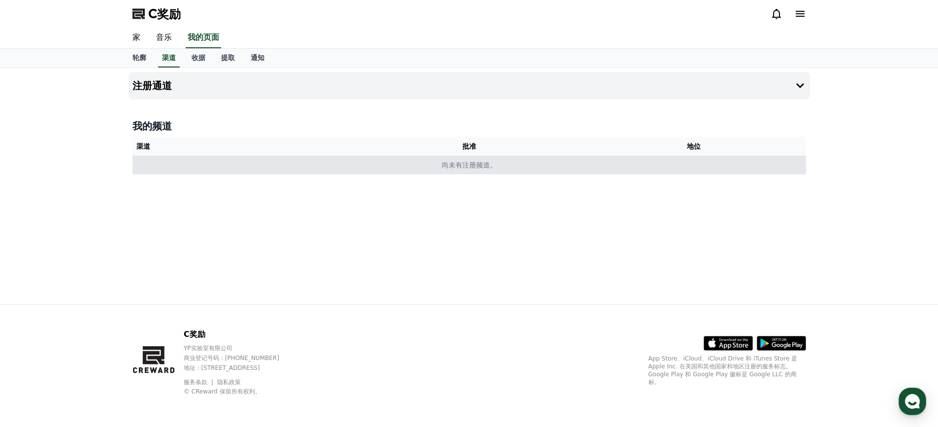
click at [441, 164] on font "尚未有注册频道。" at bounding box center [468, 165] width 55 height 8
click at [504, 171] on td "尚未有注册频道。" at bounding box center [468, 165] width 673 height 19
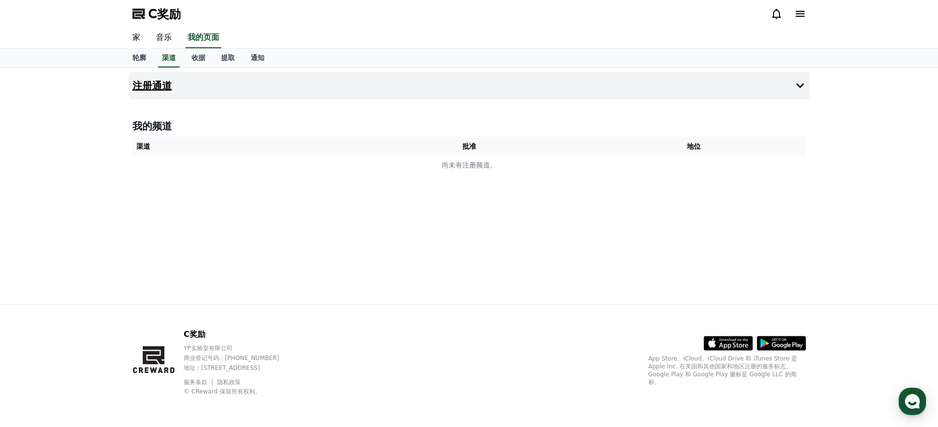
click at [780, 91] on button "注册通道" at bounding box center [468, 86] width 681 height 28
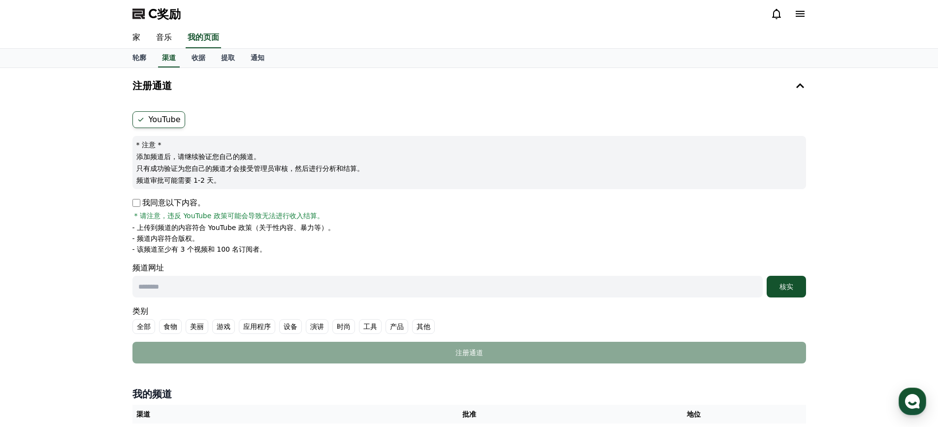
scroll to position [49, 0]
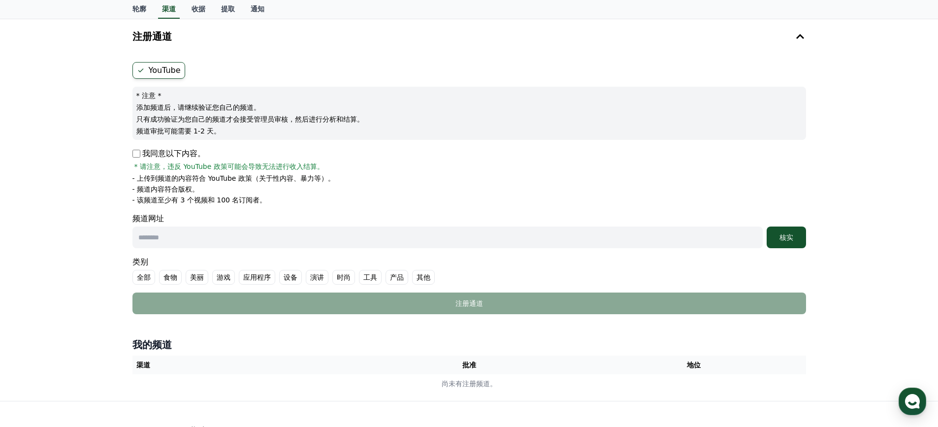
click at [385, 243] on input "text" at bounding box center [447, 237] width 630 height 22
